Goal: Task Accomplishment & Management: Manage account settings

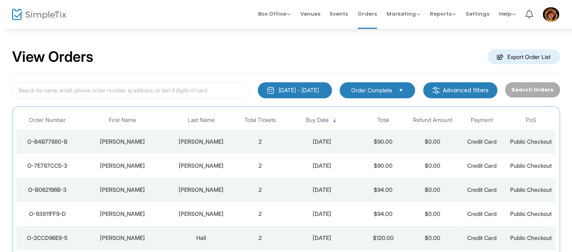
click at [240, 47] on div "View Orders Export Order List" at bounding box center [286, 57] width 548 height 34
click at [162, 42] on div "View Orders Export Order List" at bounding box center [286, 57] width 548 height 34
click at [249, 40] on div "View Orders Export Order List 1/1/2000 - 8/25/2025 Last 30 Days Today Yesterday…" at bounding box center [286, 202] width 572 height 349
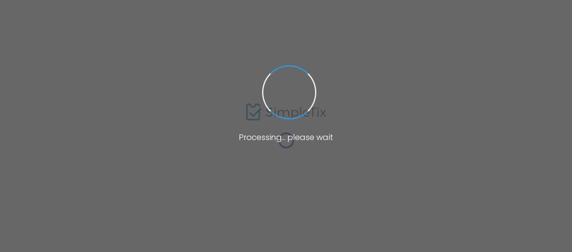
scroll to position [33, 0]
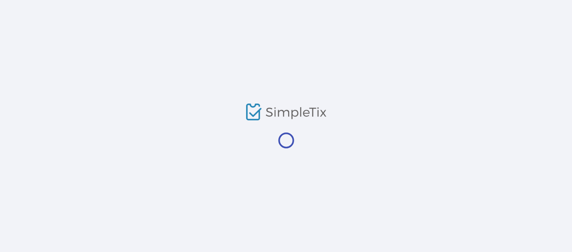
scroll to position [33, 0]
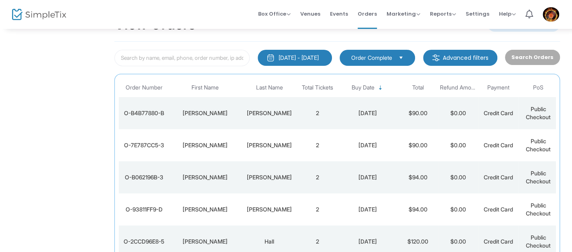
click at [358, 35] on div "View Orders Export Order List" at bounding box center [337, 25] width 446 height 34
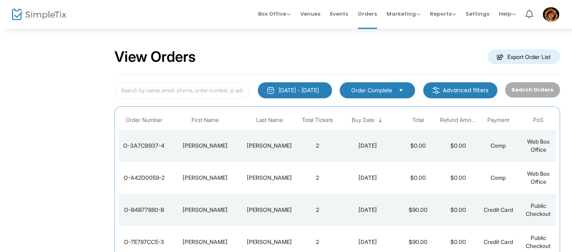
click at [304, 145] on td "2" at bounding box center [317, 146] width 40 height 32
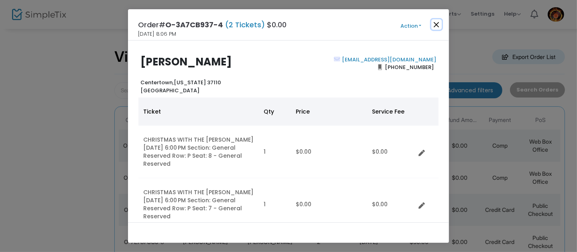
click at [437, 21] on button "Close" at bounding box center [437, 24] width 10 height 10
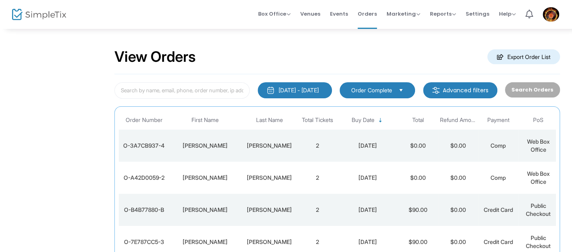
click at [260, 176] on div "[PERSON_NAME]" at bounding box center [269, 178] width 52 height 8
